Goal: Task Accomplishment & Management: Complete application form

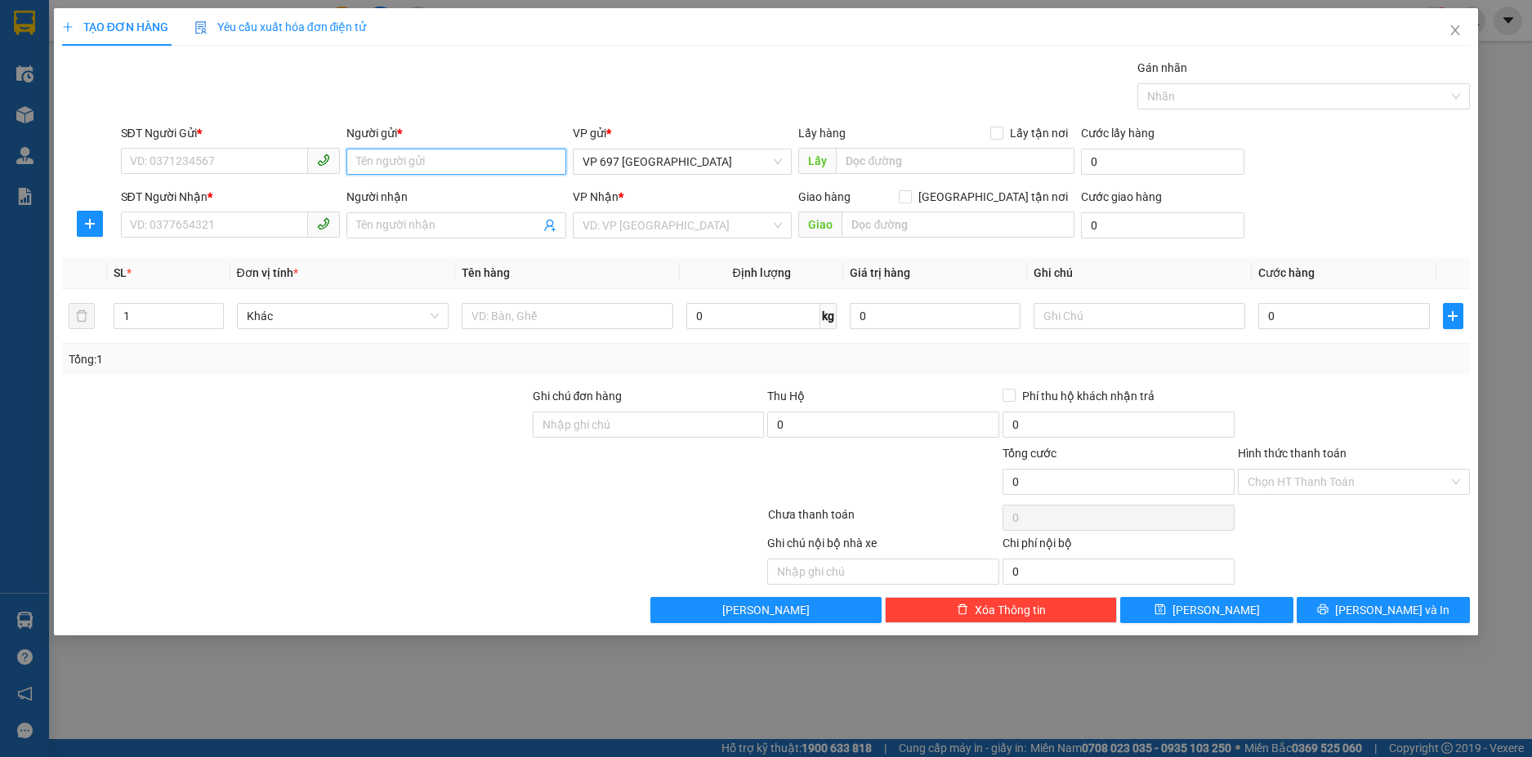
click at [407, 163] on input "Người gửi *" at bounding box center [456, 162] width 220 height 26
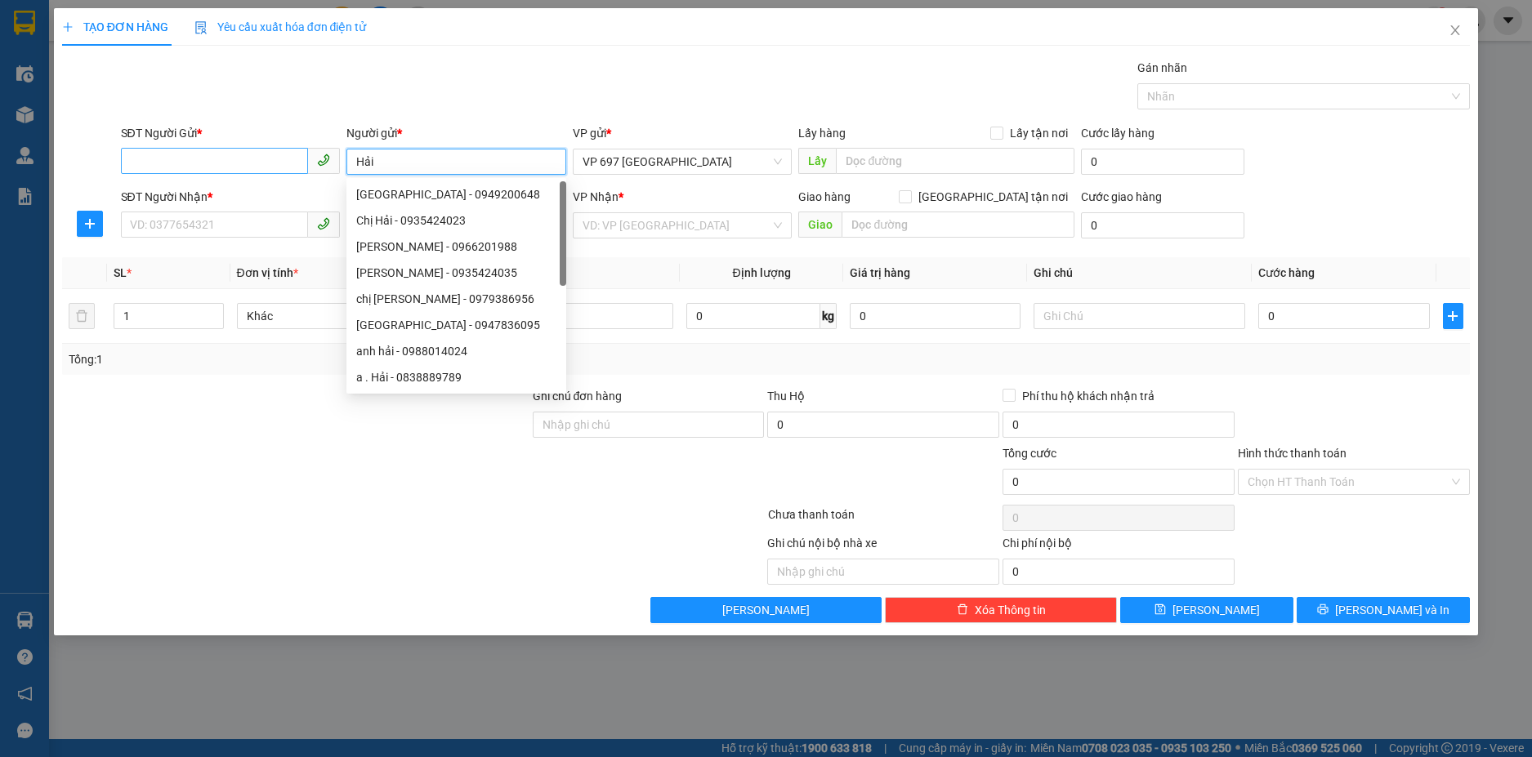
type input "Hải"
click at [199, 151] on input "SĐT Người Gửi *" at bounding box center [215, 161] width 188 height 26
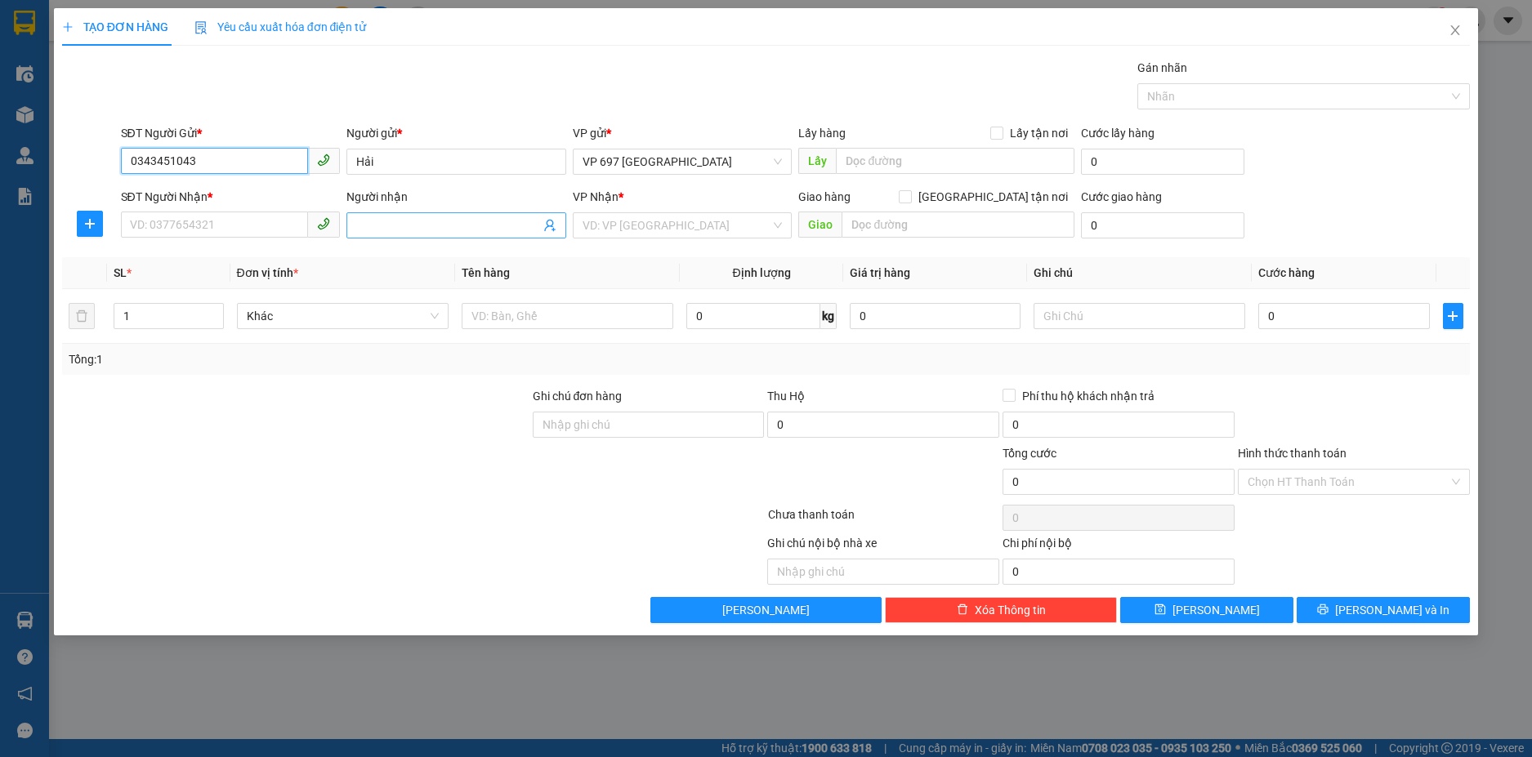
type input "0343451043"
click at [369, 221] on input "Người nhận" at bounding box center [448, 225] width 184 height 18
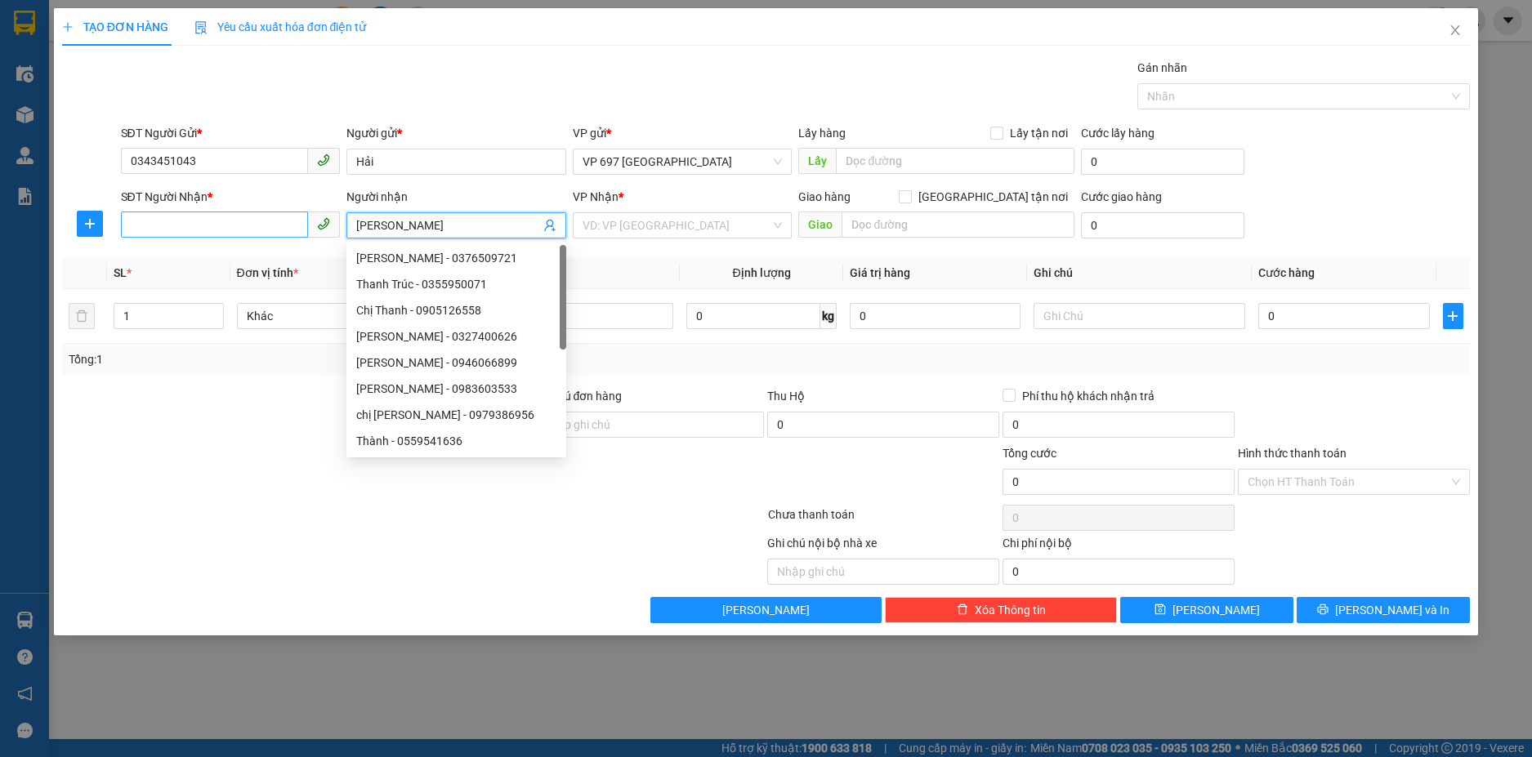
type input "[PERSON_NAME]"
click at [236, 222] on input "SĐT Người Nhận *" at bounding box center [215, 225] width 188 height 26
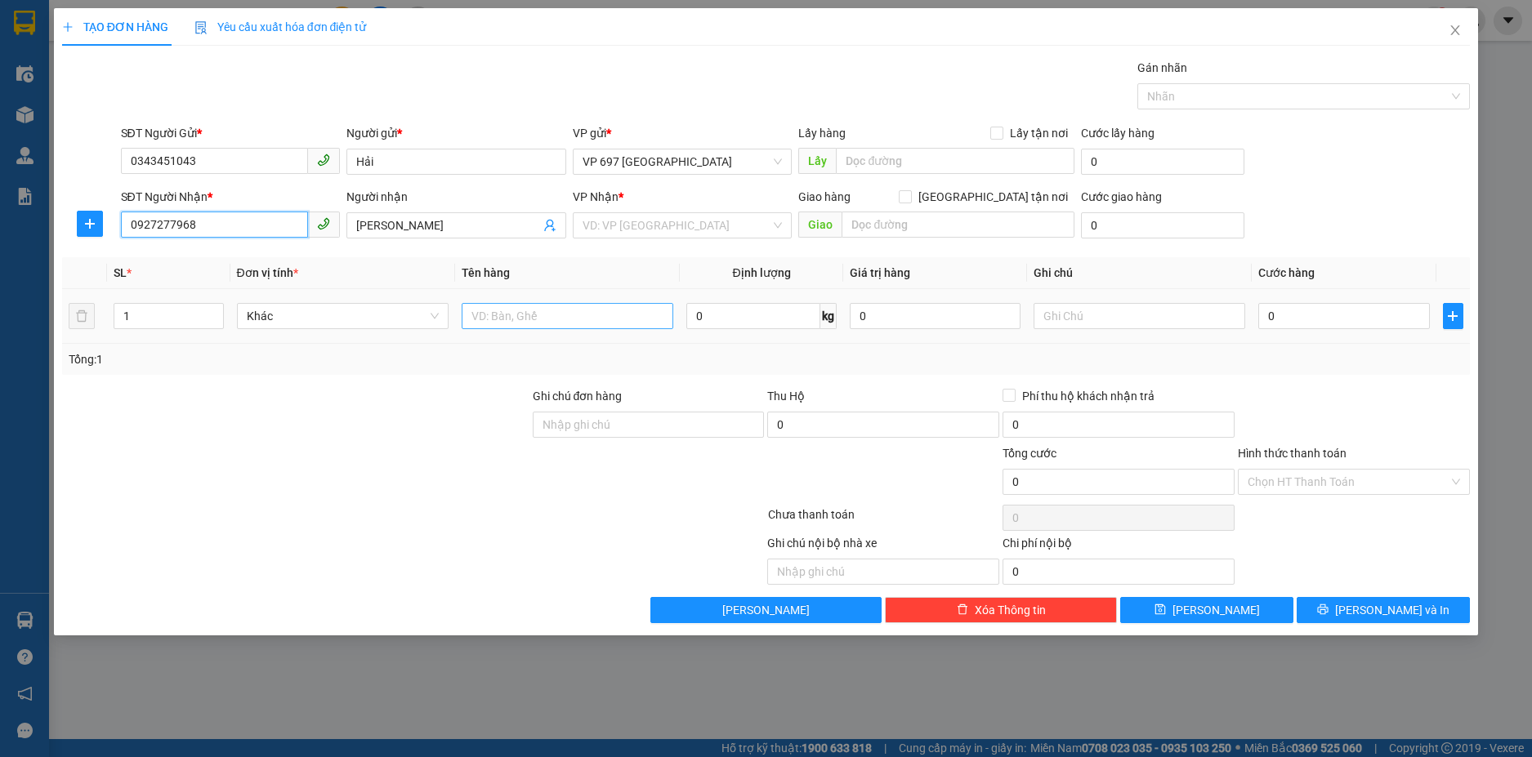
type input "0927277968"
click at [614, 328] on input "text" at bounding box center [568, 316] width 212 height 26
type input "Cá"
click at [1287, 313] on input "0" at bounding box center [1343, 316] width 171 height 26
type input "1"
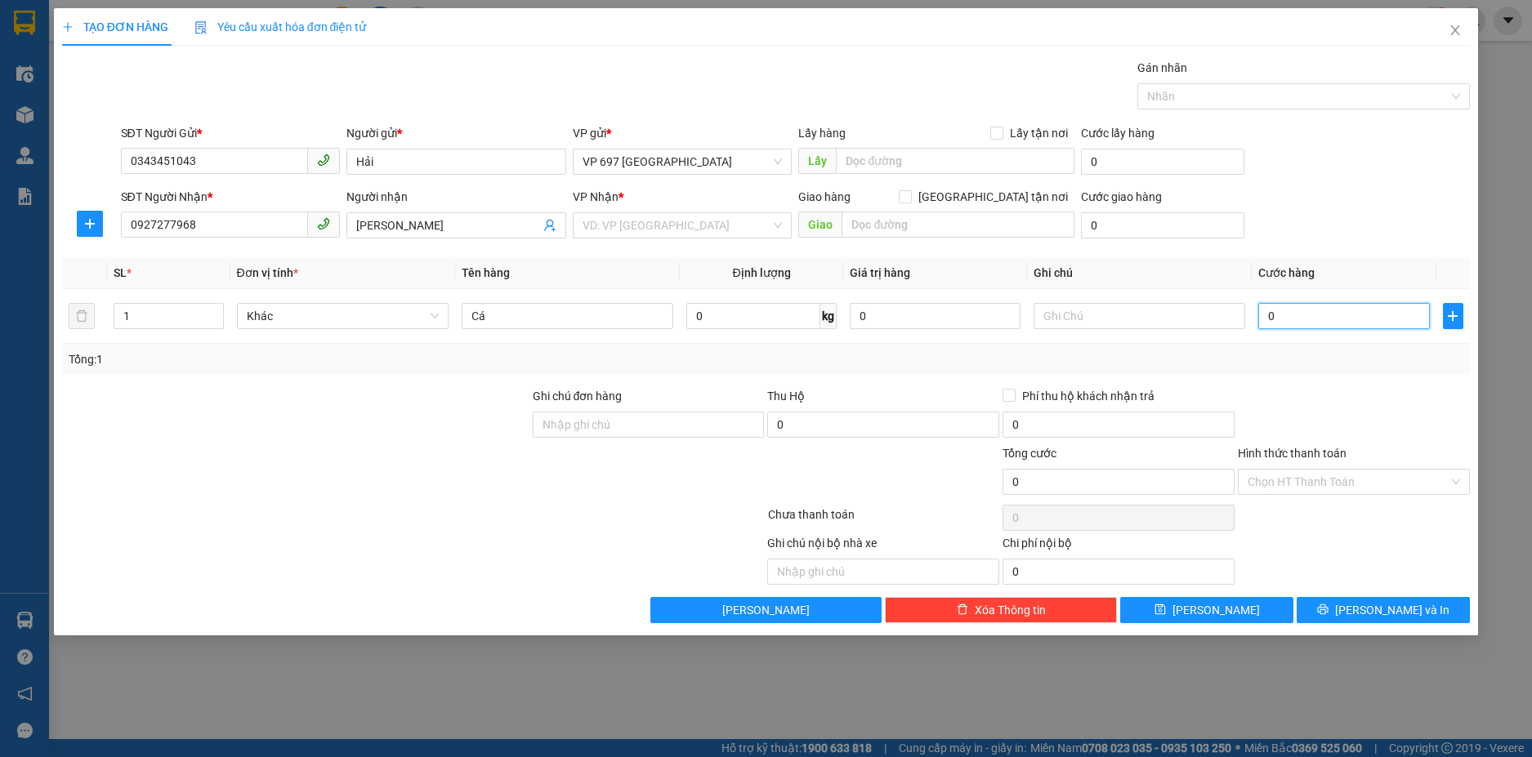
type input "1"
type input "10"
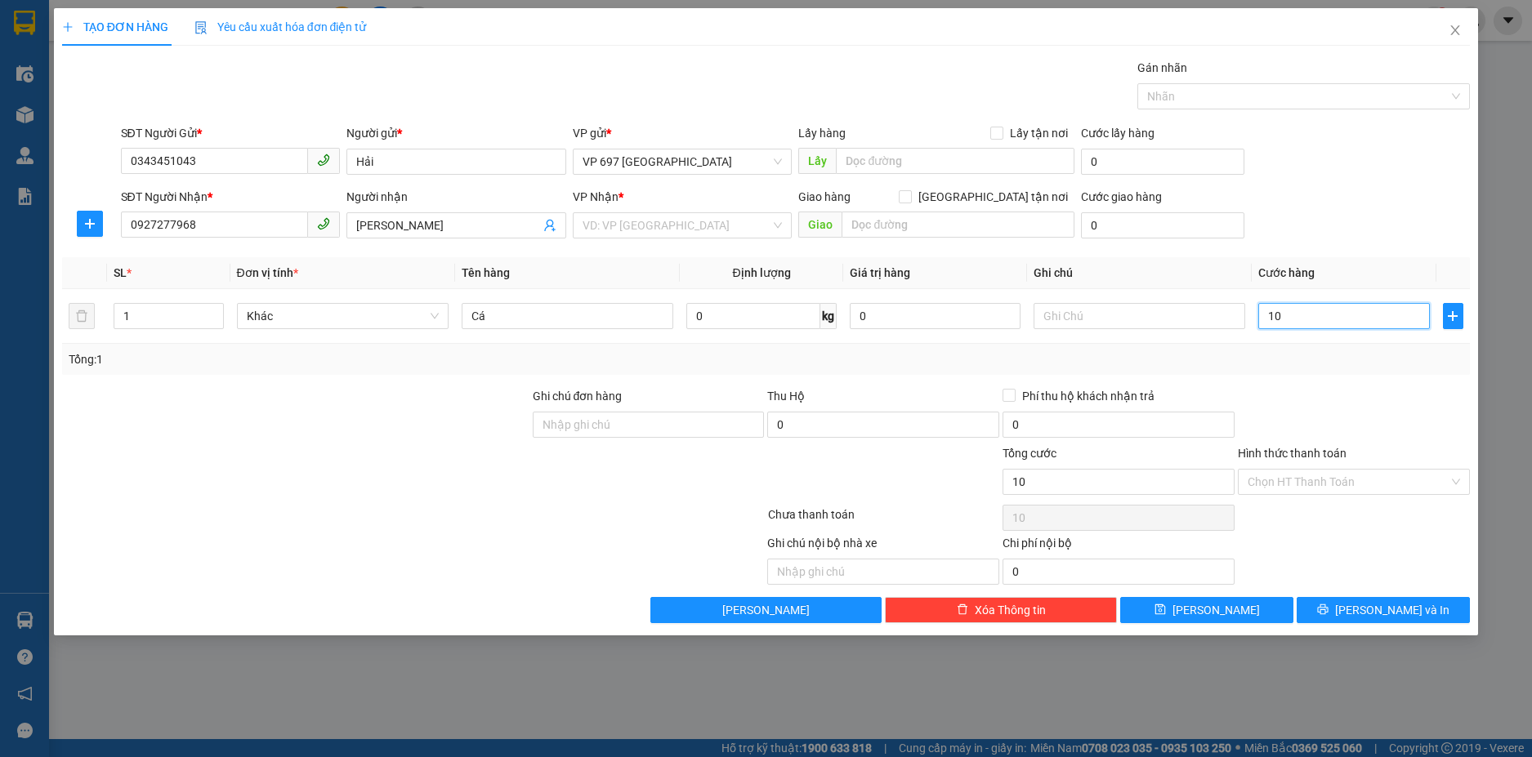
type input "100"
type input "1.000"
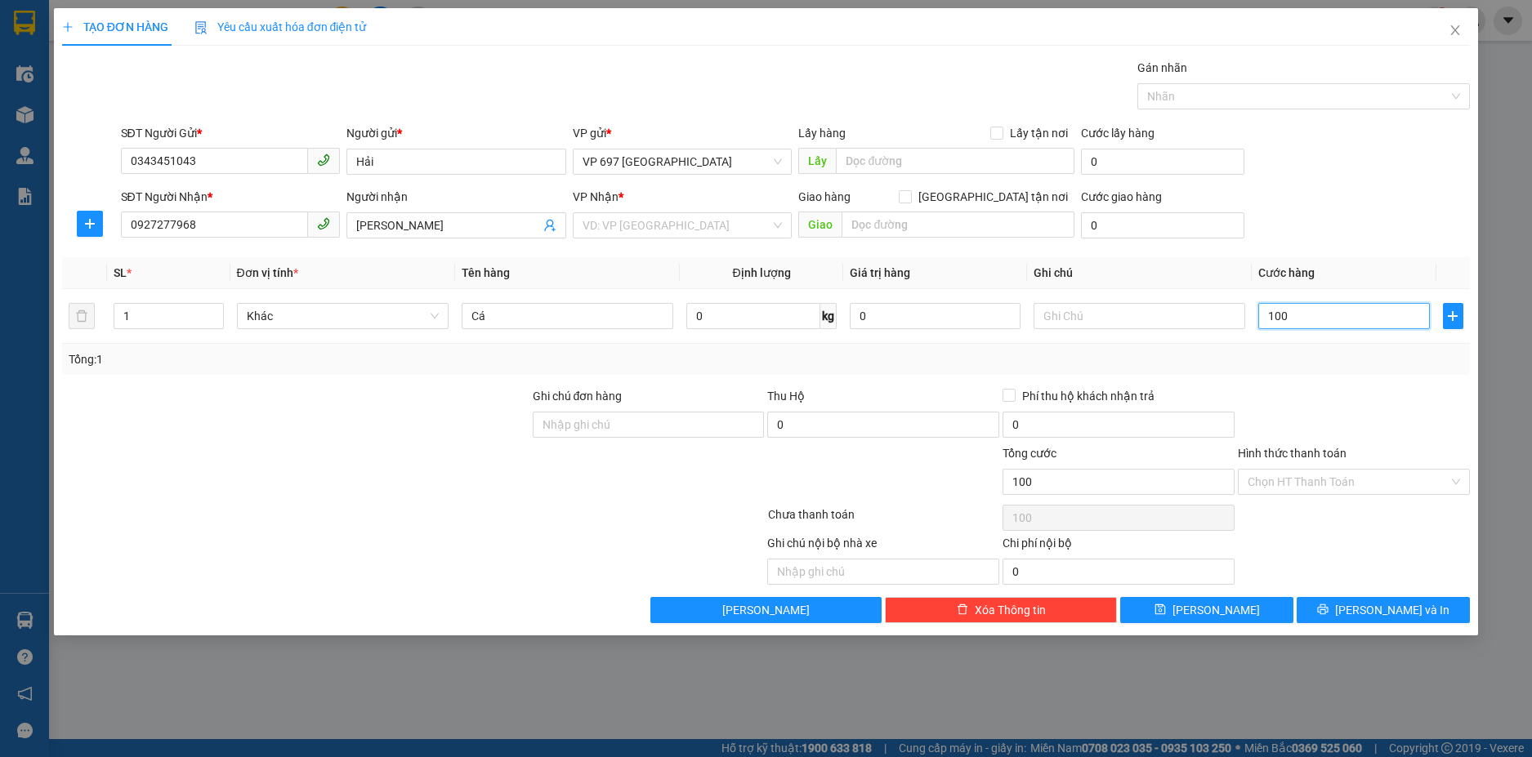
type input "1.000"
type input "10.000"
type input "100.000"
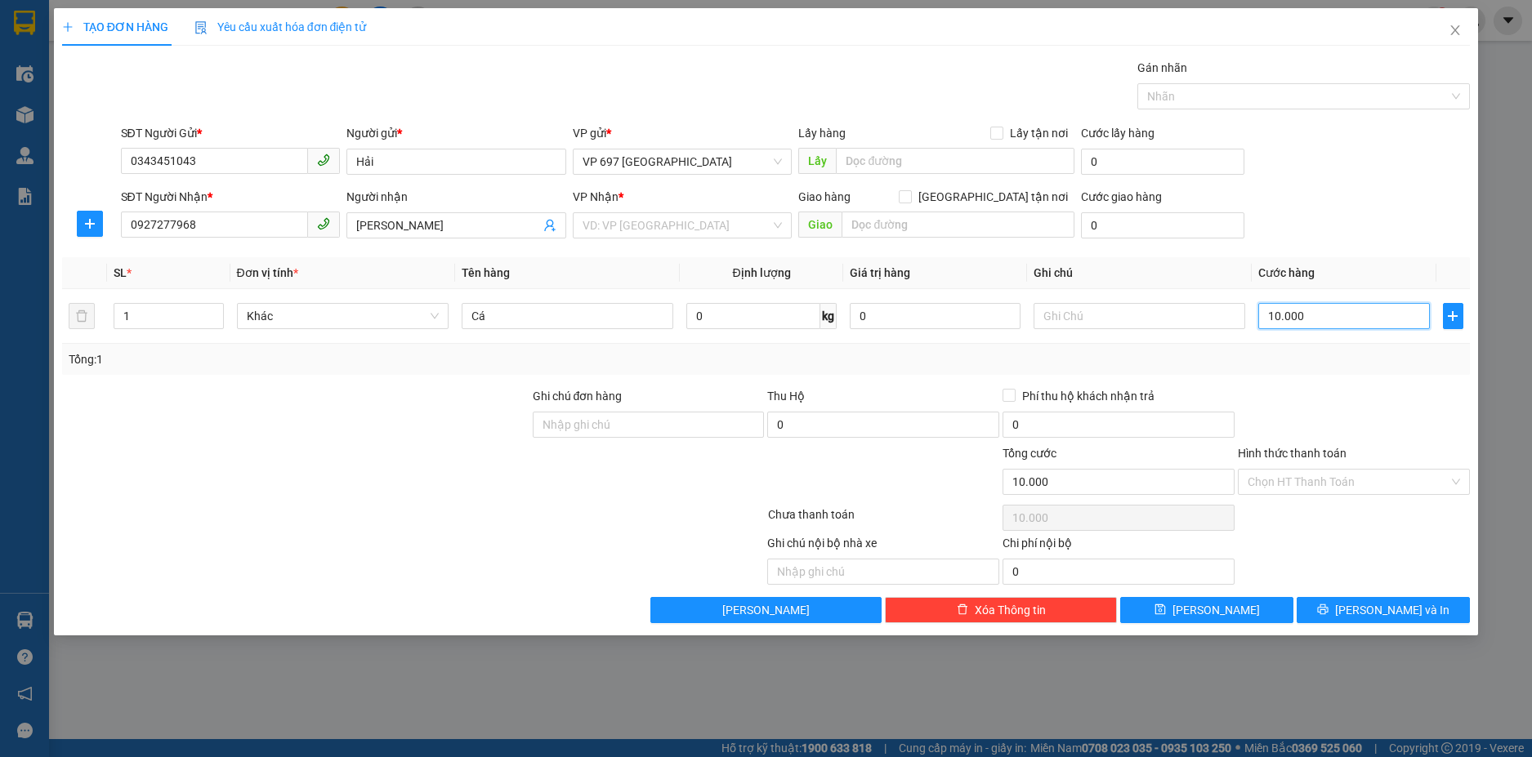
type input "100.000"
click at [1338, 610] on button "[PERSON_NAME] và In" at bounding box center [1382, 610] width 173 height 26
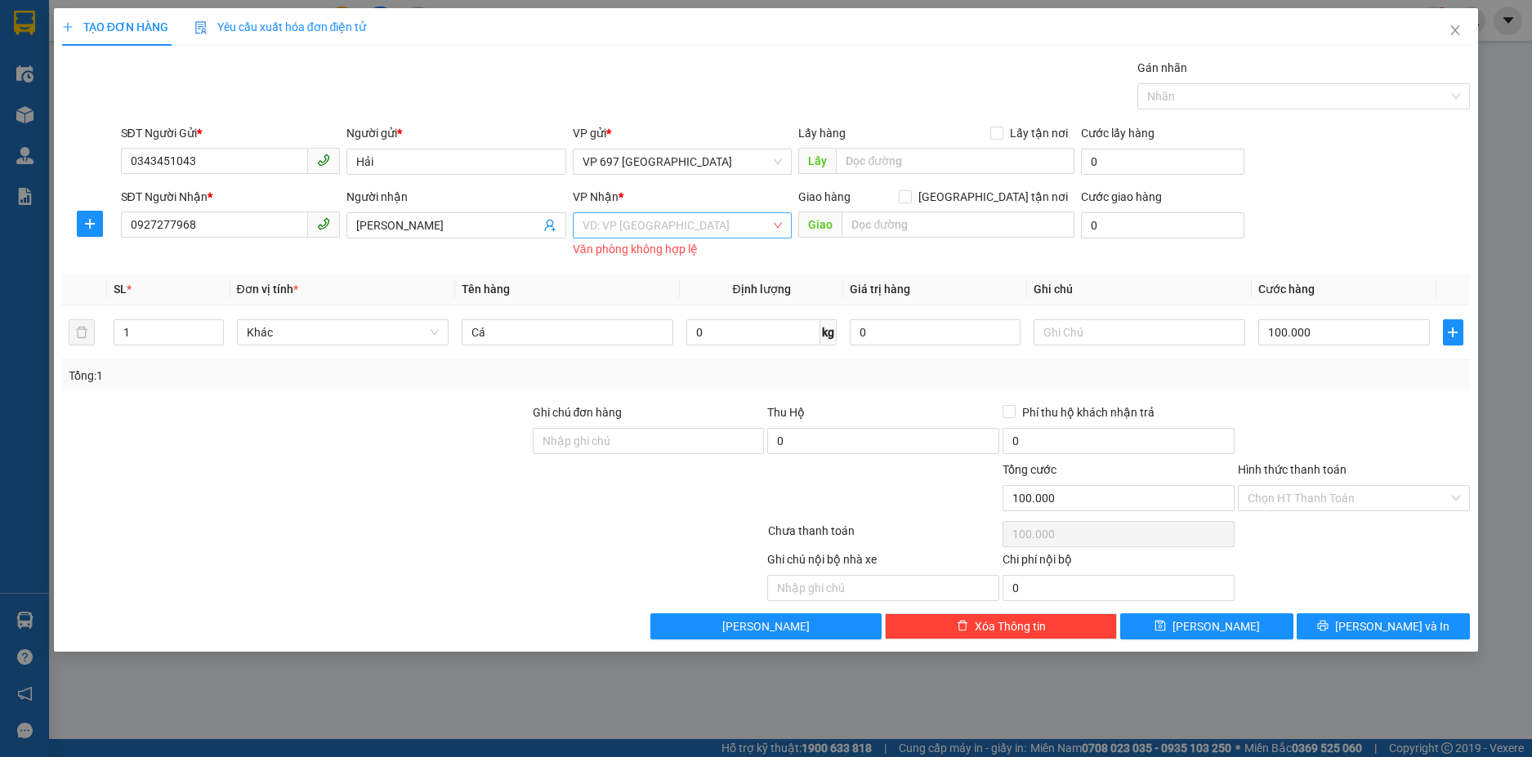
click at [667, 217] on input "search" at bounding box center [676, 225] width 189 height 25
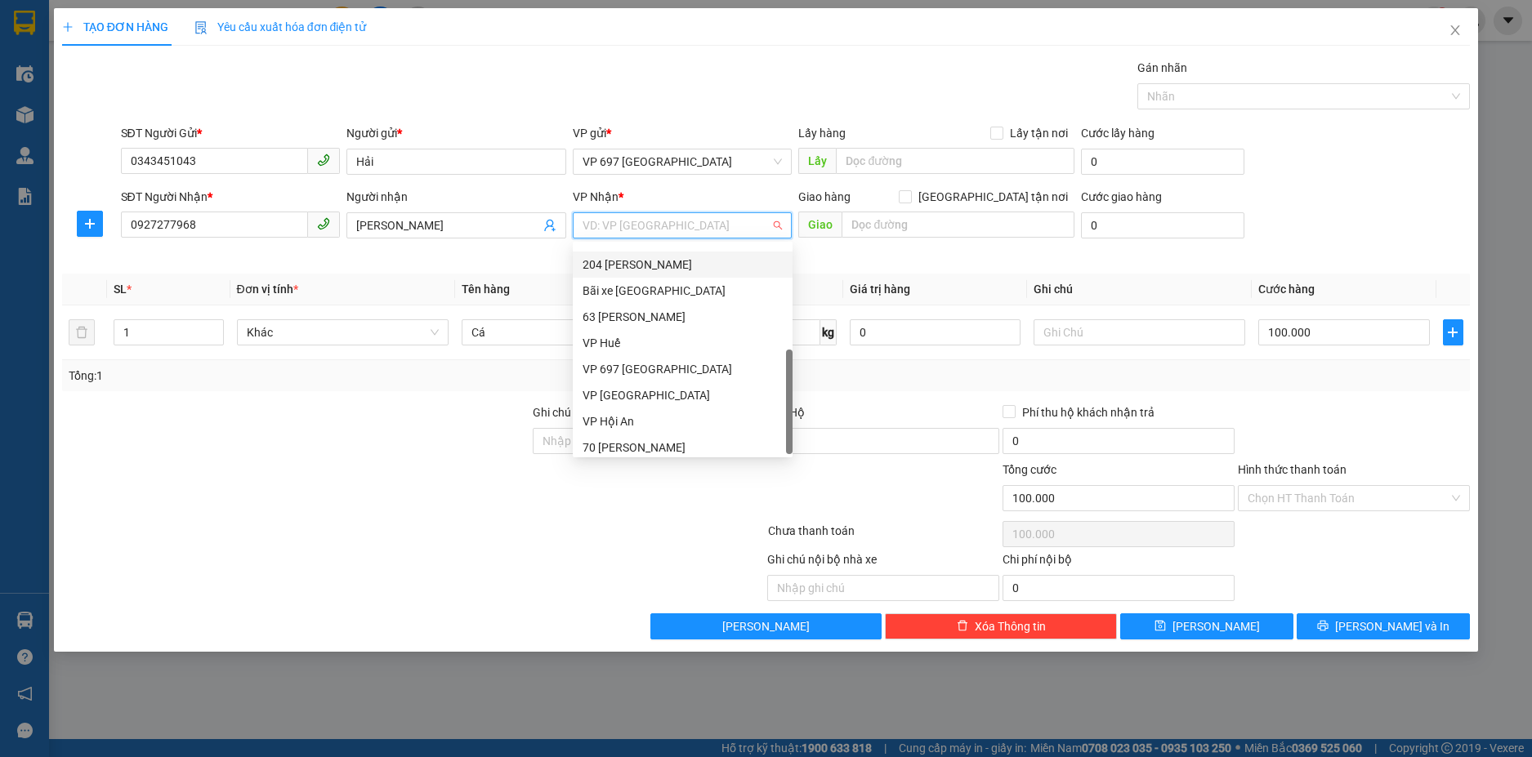
scroll to position [157, 0]
click at [641, 431] on div "70 [PERSON_NAME]" at bounding box center [683, 441] width 220 height 26
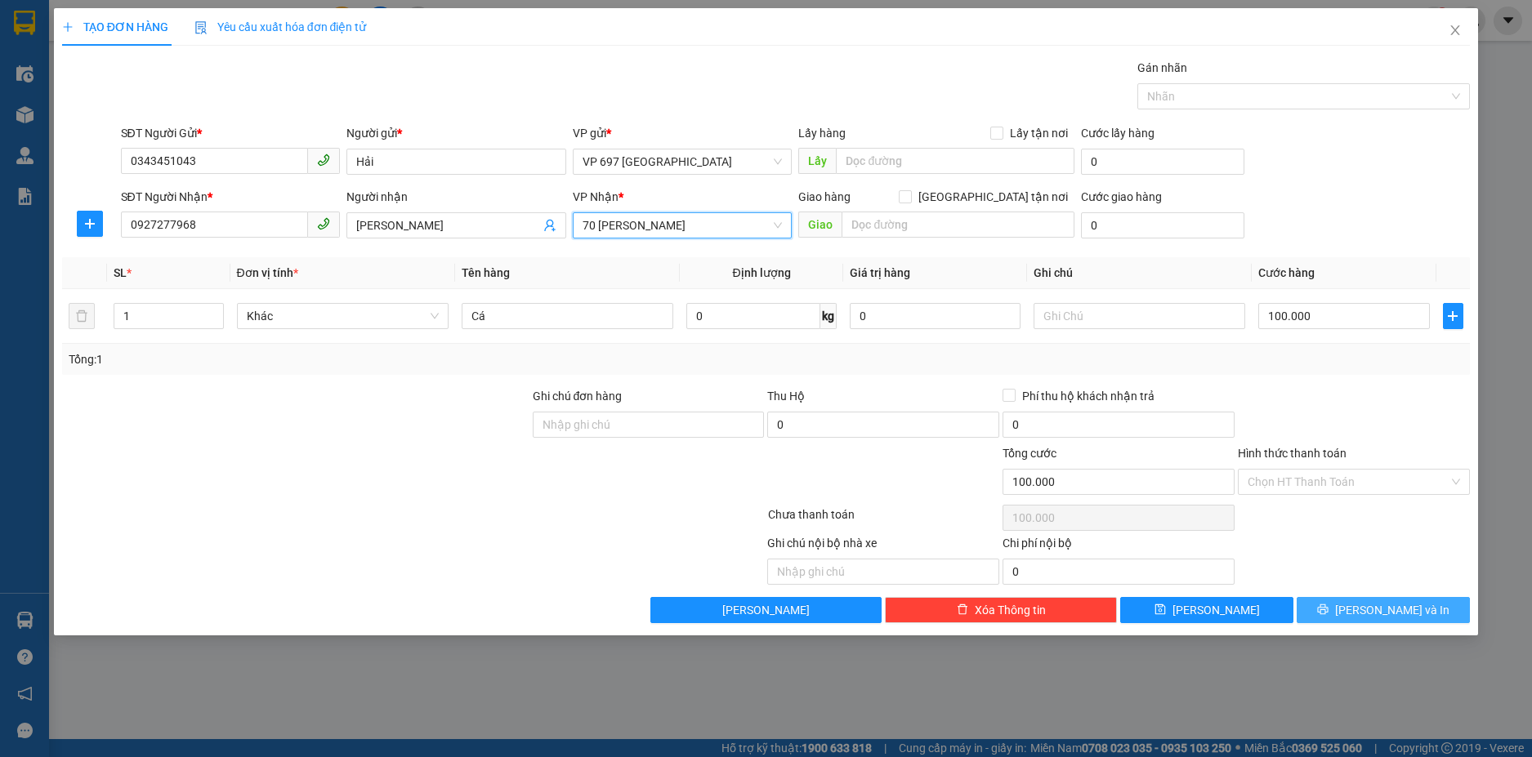
click at [1368, 614] on button "[PERSON_NAME] và In" at bounding box center [1382, 610] width 173 height 26
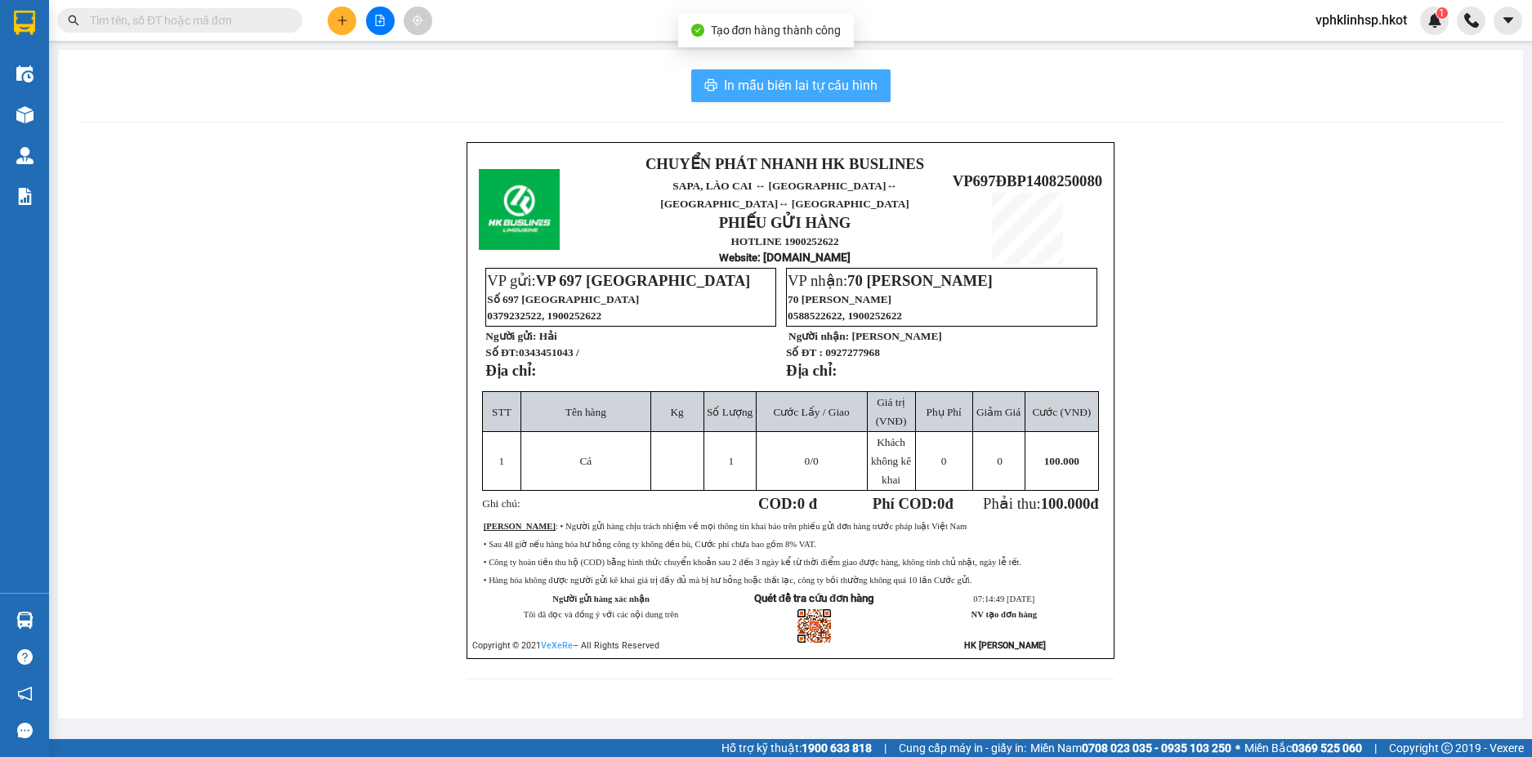
click at [843, 82] on span "In mẫu biên lai tự cấu hình" at bounding box center [801, 85] width 154 height 20
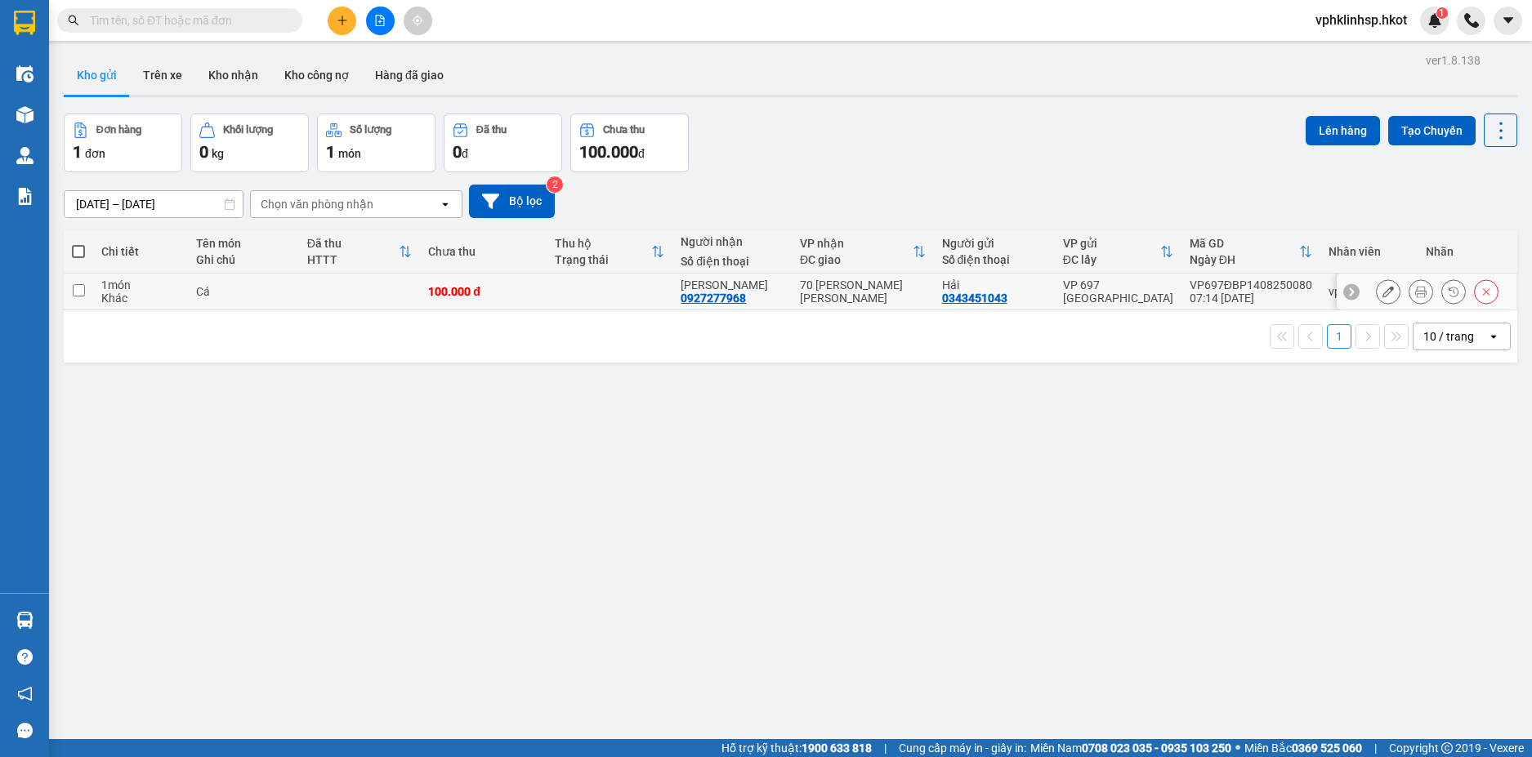
click at [87, 289] on td at bounding box center [78, 292] width 29 height 37
checkbox input "true"
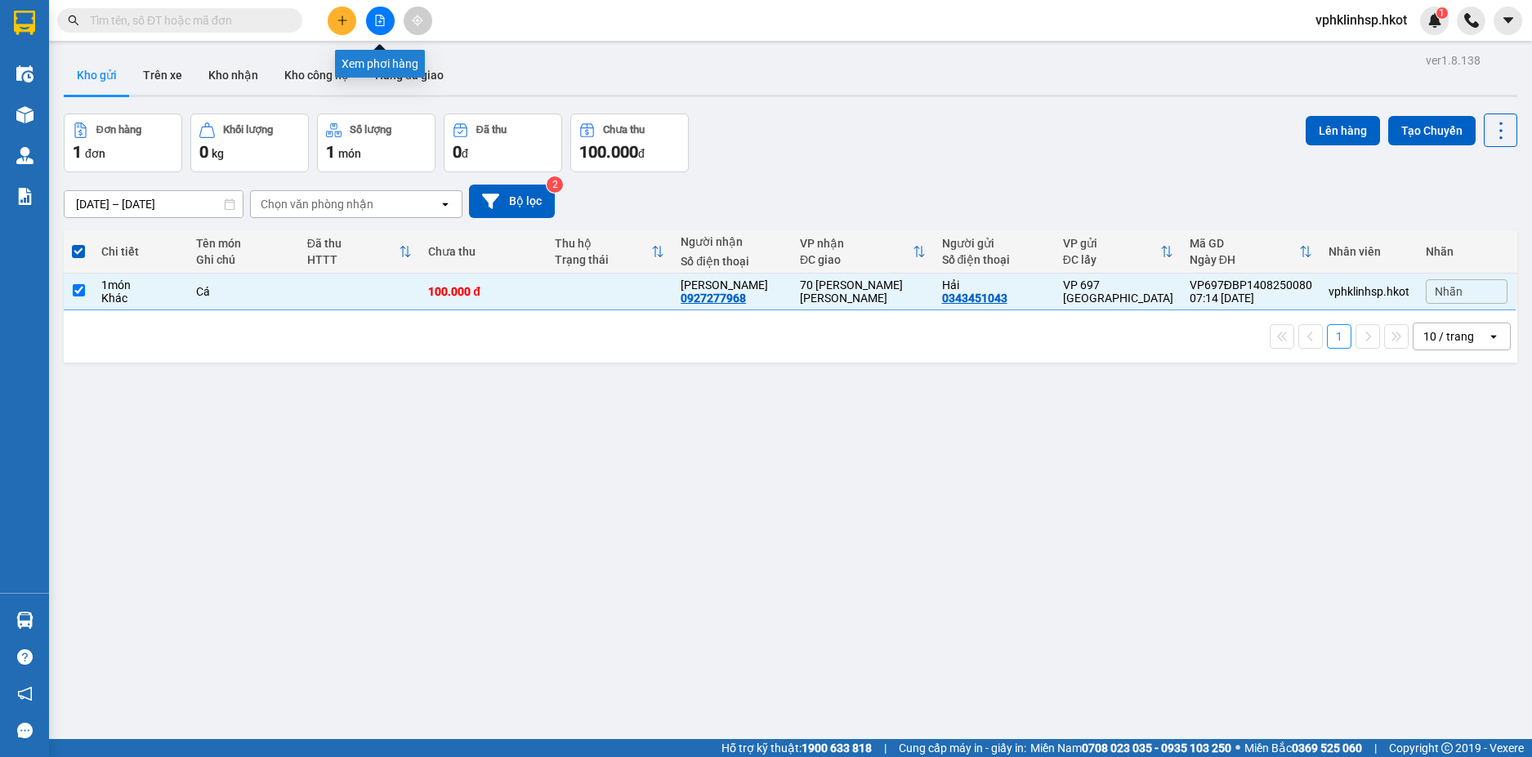
click at [384, 18] on icon "file-add" at bounding box center [380, 20] width 9 height 11
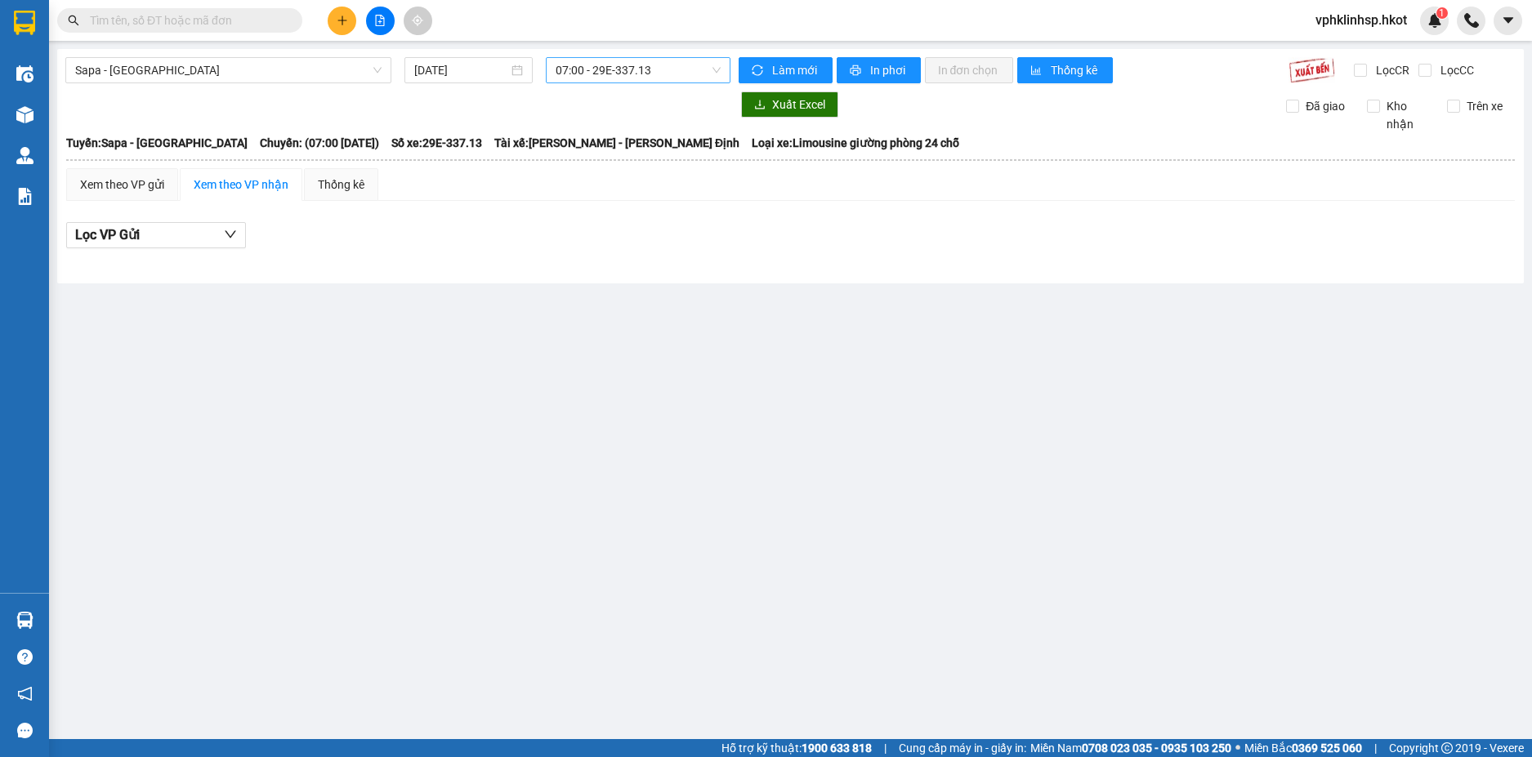
click at [712, 72] on span "07:00 - 29E-337.13" at bounding box center [638, 70] width 165 height 25
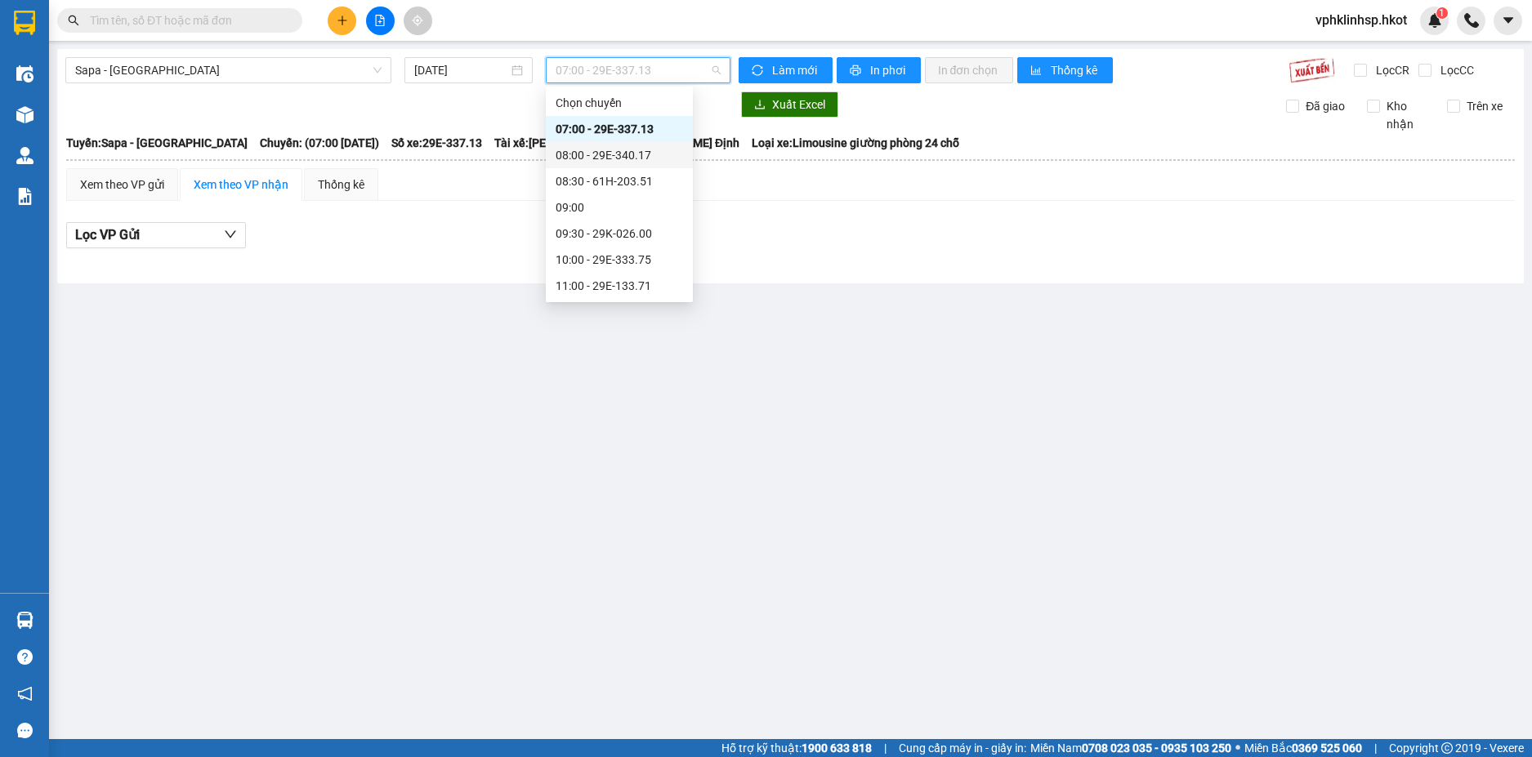
click at [604, 159] on div "08:00 - 29E-340.17" at bounding box center [619, 155] width 127 height 18
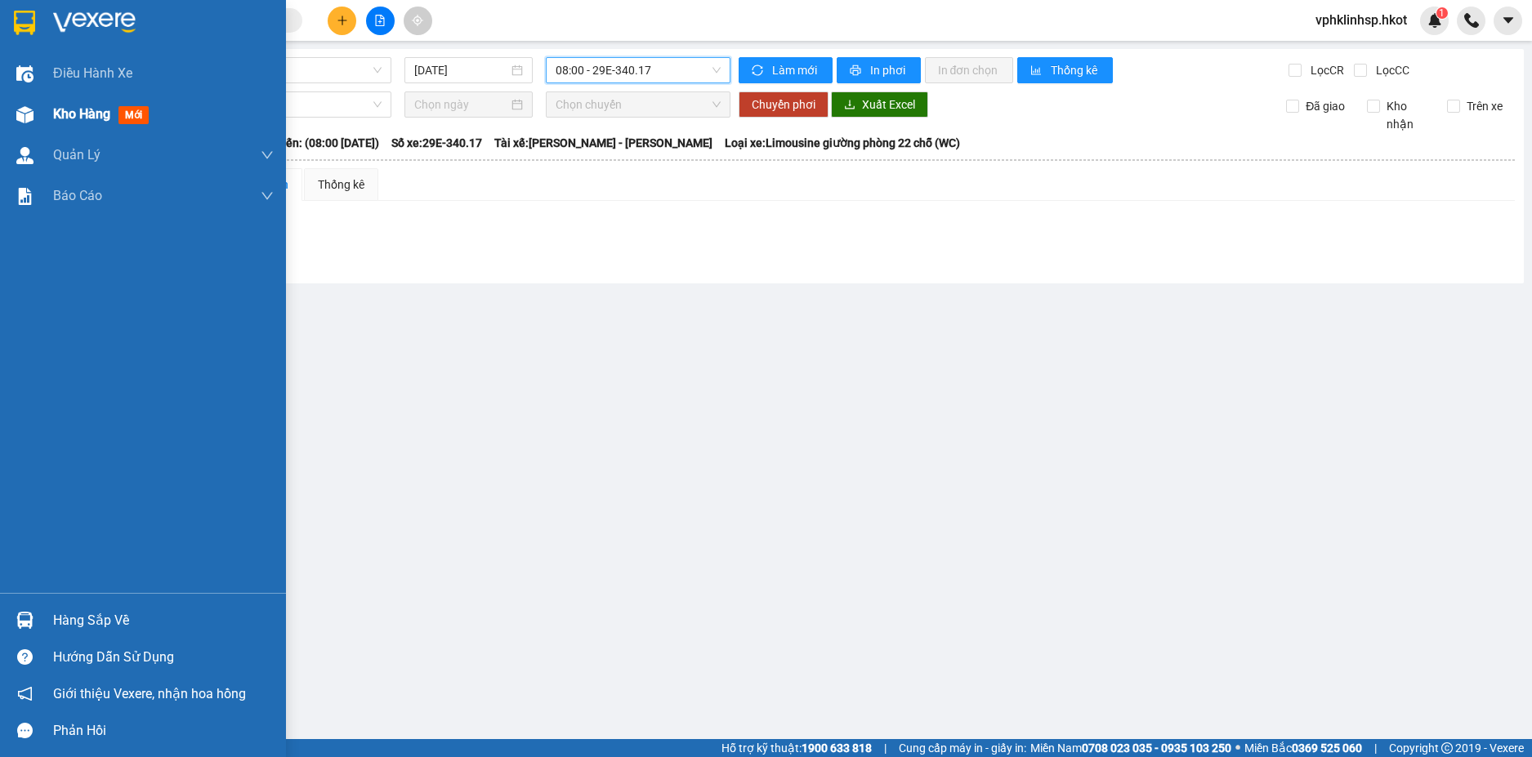
click at [105, 111] on span "Kho hàng" at bounding box center [81, 114] width 57 height 16
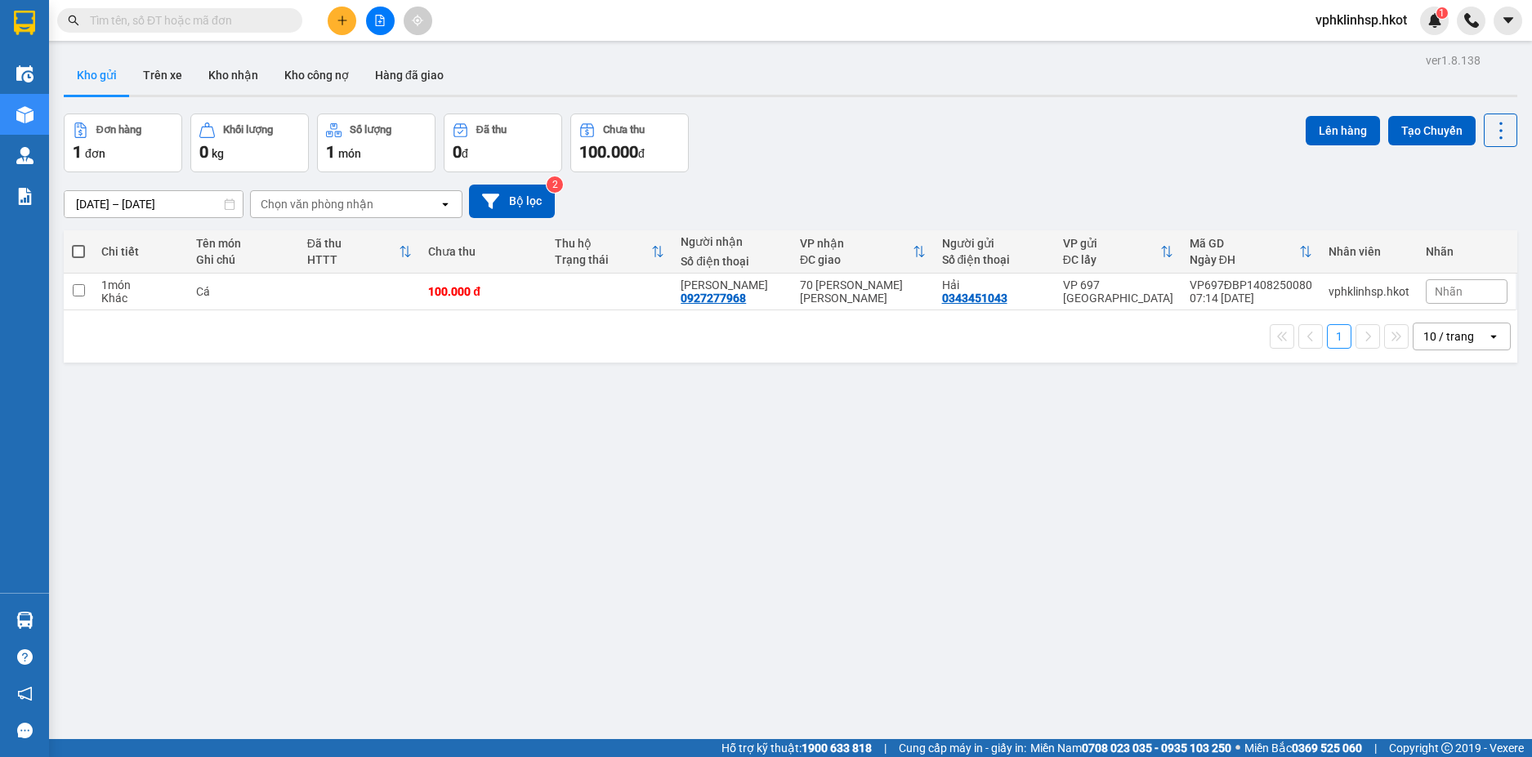
click at [605, 427] on div "ver 1.8.138 Kho gửi Trên xe Kho nhận Kho công nợ Hàng đã giao Đơn hàng 1 đơn Kh…" at bounding box center [790, 427] width 1466 height 757
click at [1480, 292] on icon at bounding box center [1485, 291] width 11 height 11
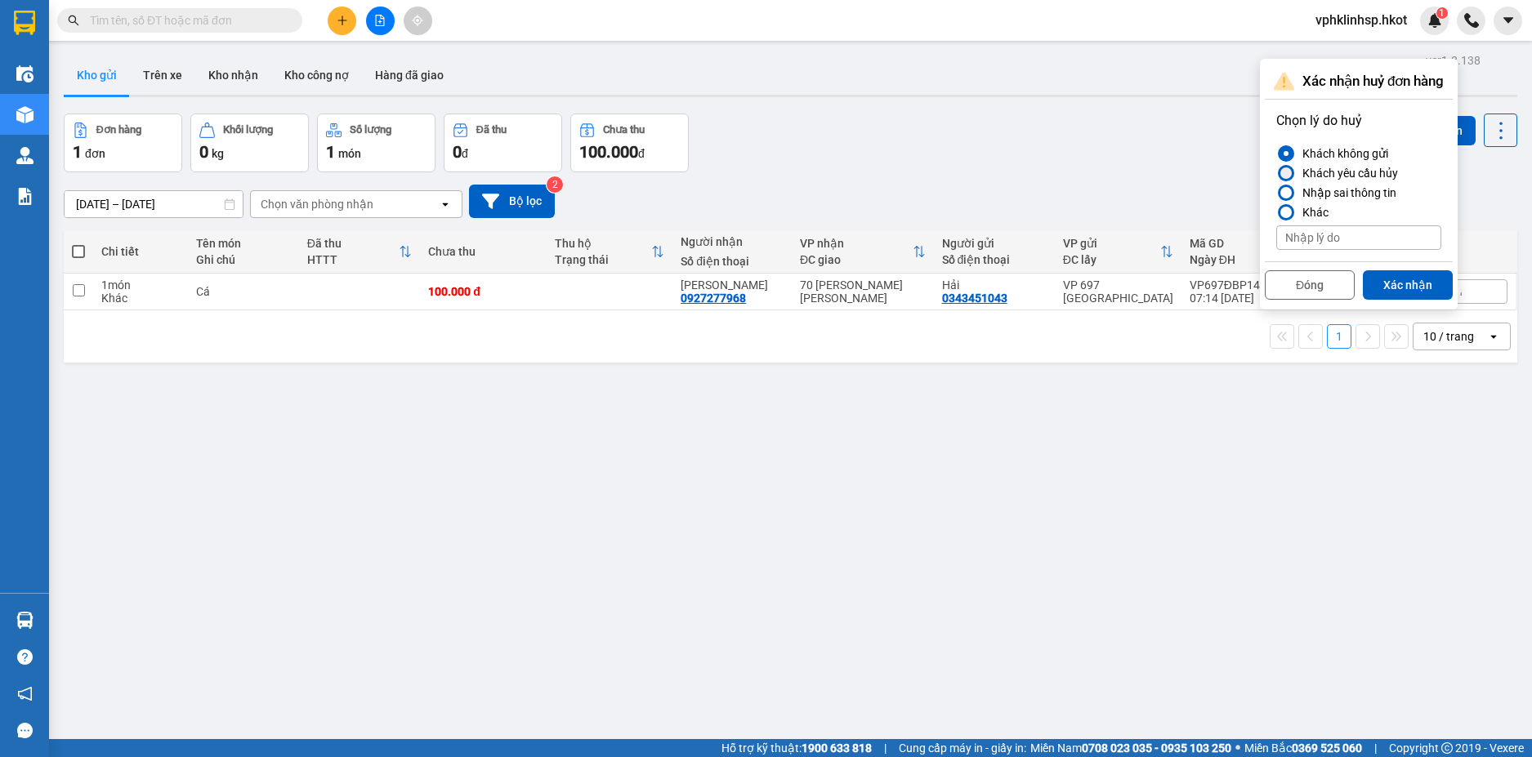
click at [1297, 173] on div "Khách yêu cầu hủy" at bounding box center [1347, 173] width 102 height 20
click at [1276, 173] on input "Khách yêu cầu hủy" at bounding box center [1276, 173] width 0 height 0
click at [1403, 283] on button "Xác nhận" at bounding box center [1408, 284] width 90 height 29
